Goal: Ask a question

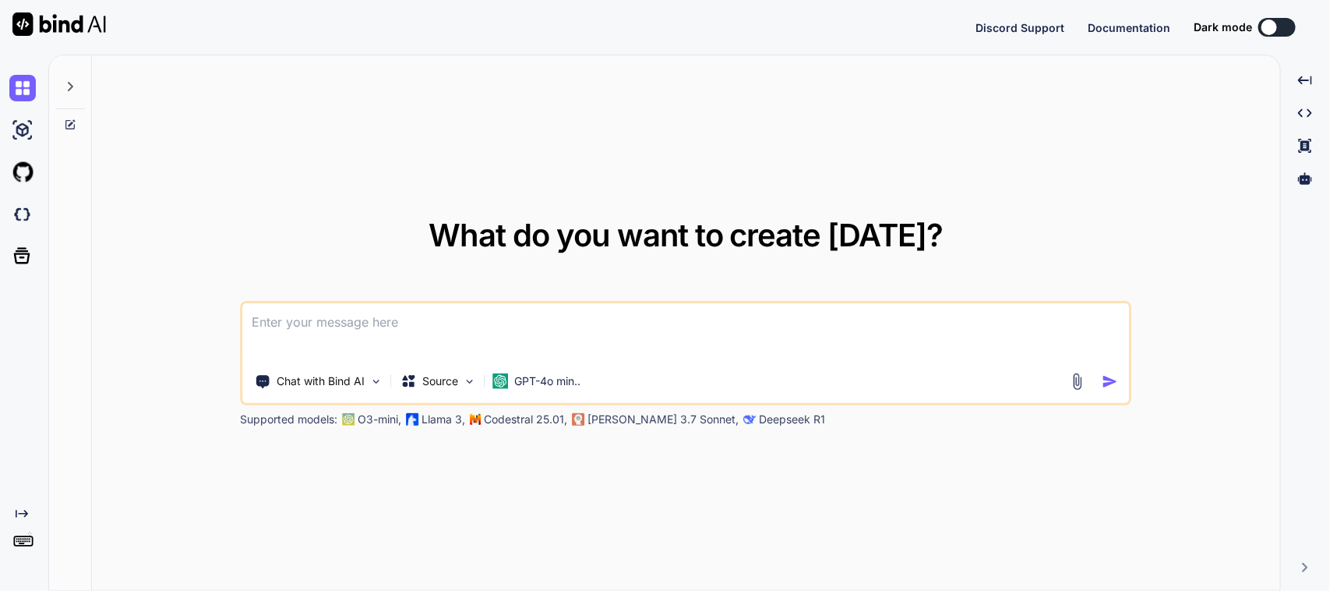
click at [378, 330] on textarea at bounding box center [686, 332] width 886 height 58
type textarea "x"
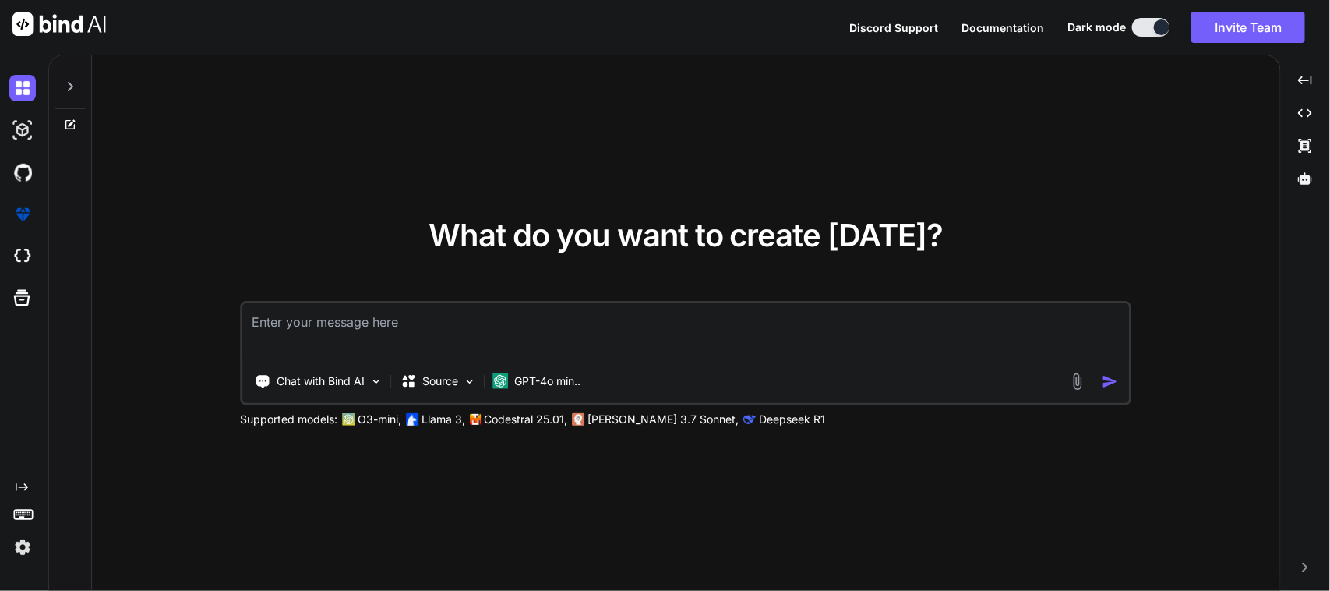
click at [397, 324] on textarea at bounding box center [686, 332] width 886 height 58
type textarea "W"
type textarea "I want to show this dropdown in fit with this container Container( width: 100.s…"
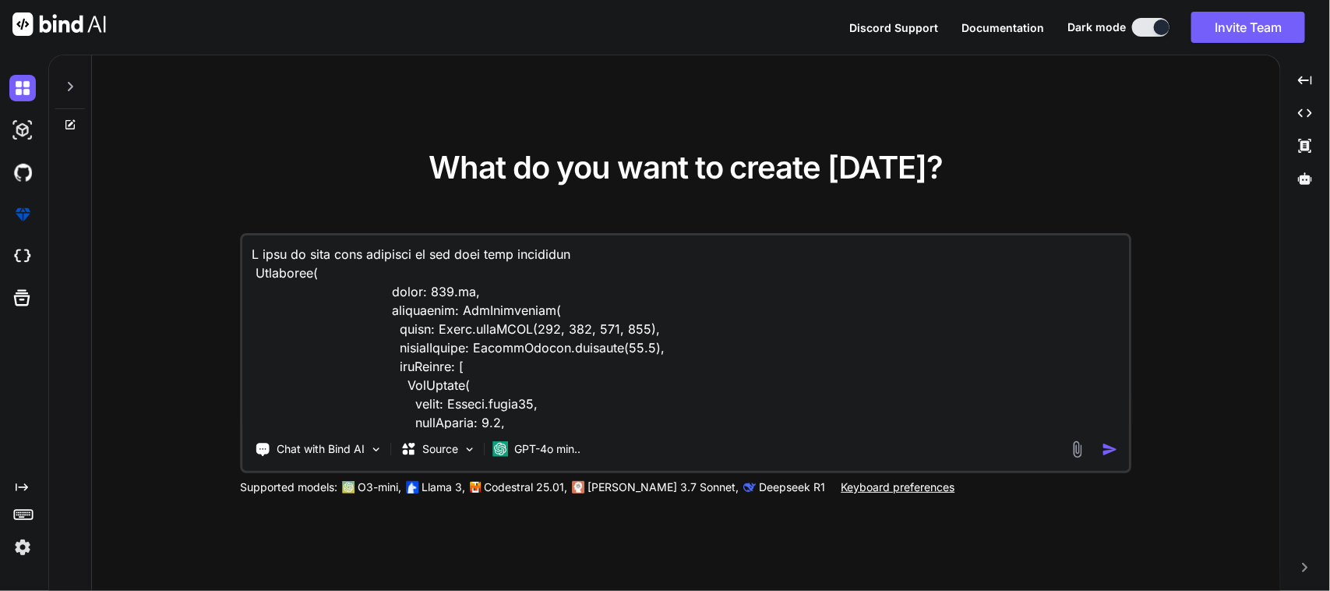
scroll to position [655, 0]
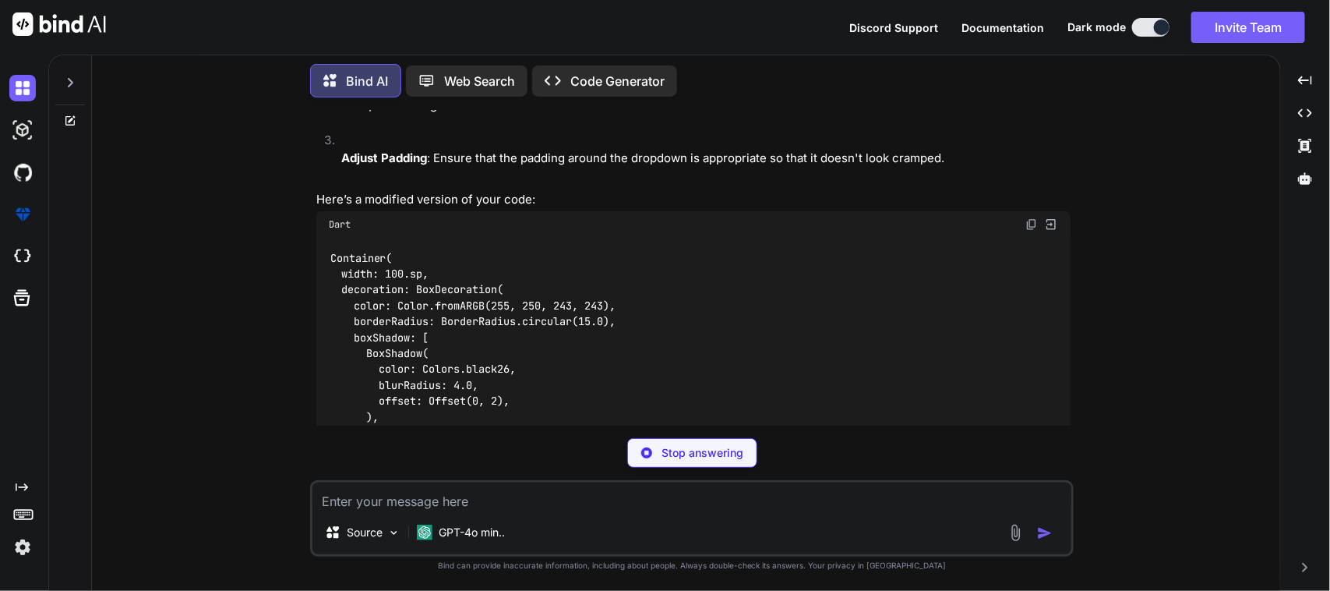
scroll to position [391, 0]
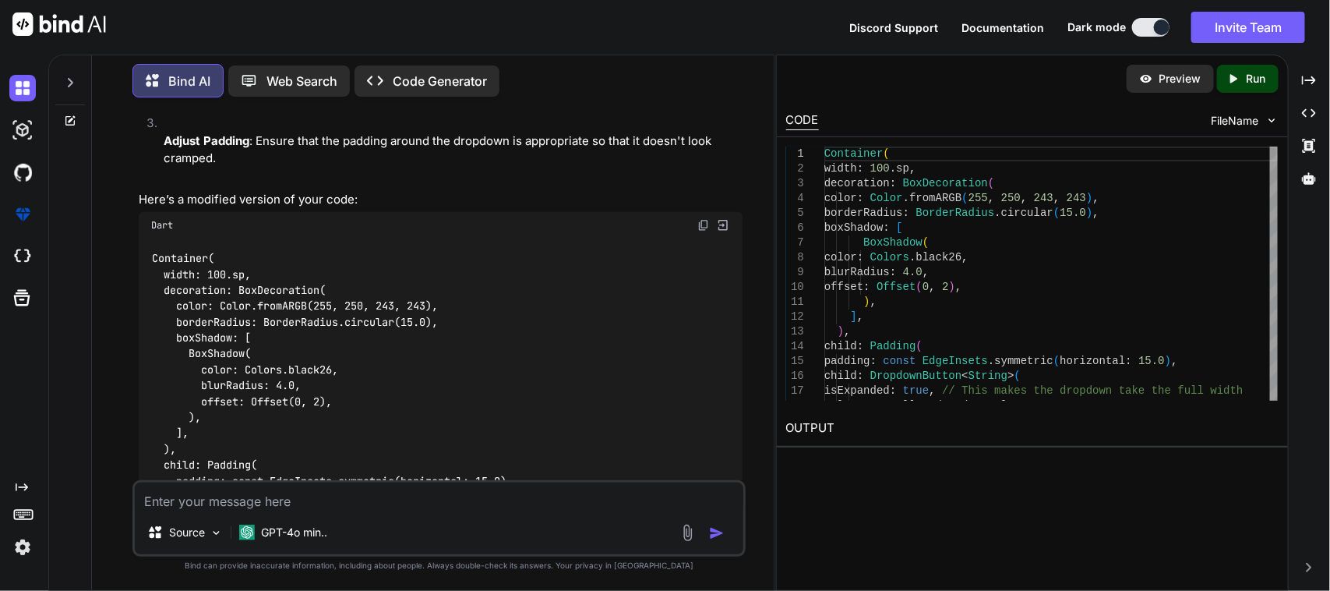
click at [705, 224] on img at bounding box center [704, 225] width 12 height 12
click at [257, 500] on textarea at bounding box center [439, 496] width 609 height 28
type textarea "I"
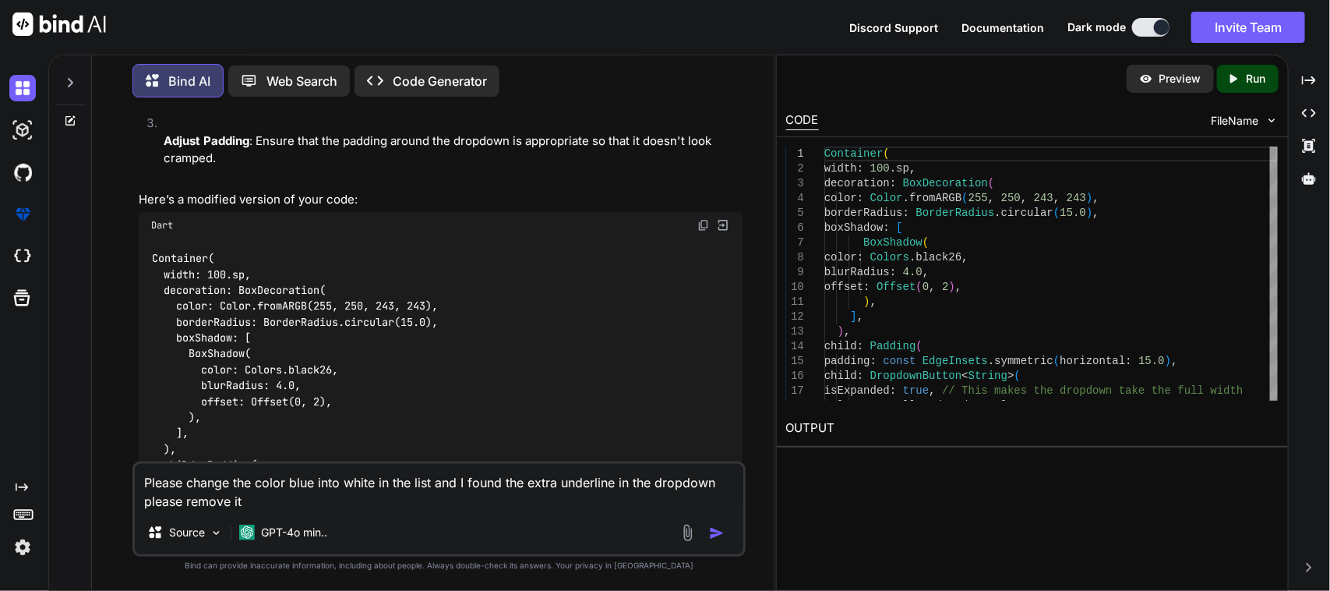
type textarea "Please change the color blue into white in the list and I found the extra under…"
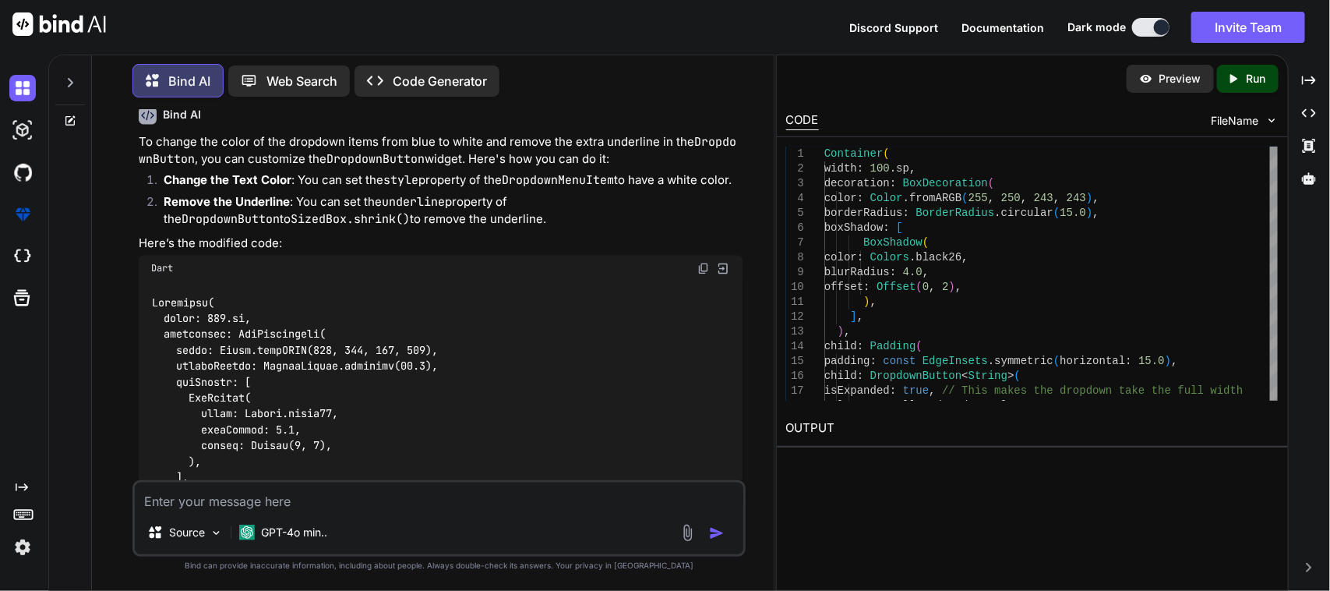
scroll to position [1404, 0]
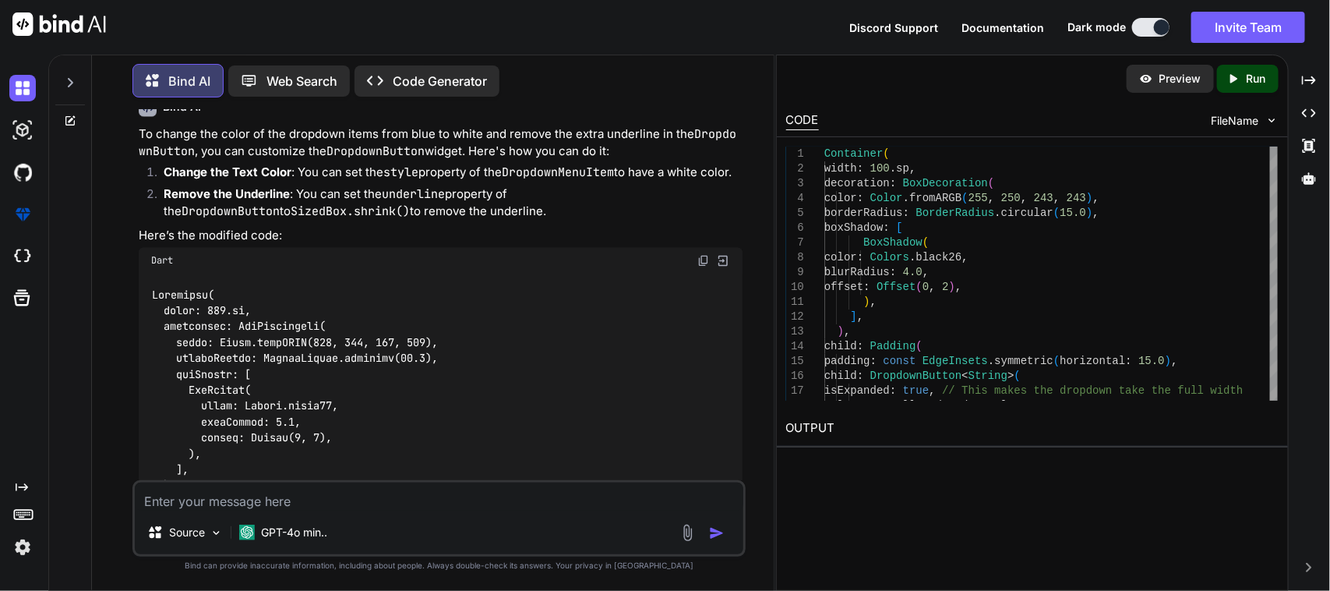
click at [700, 267] on img at bounding box center [704, 260] width 12 height 12
